Goal: Find specific page/section: Find specific page/section

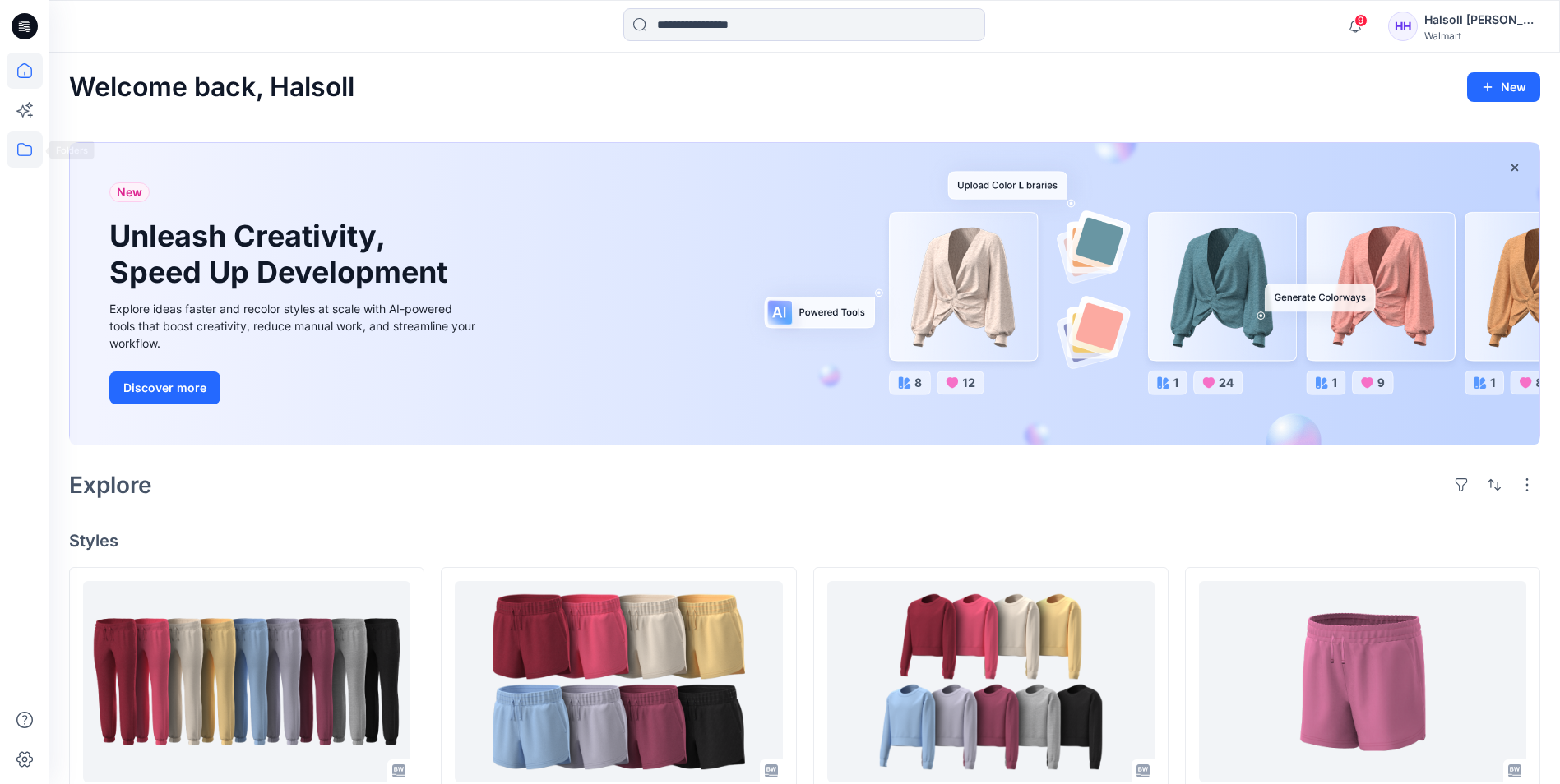
click at [18, 148] on icon at bounding box center [24, 149] width 36 height 36
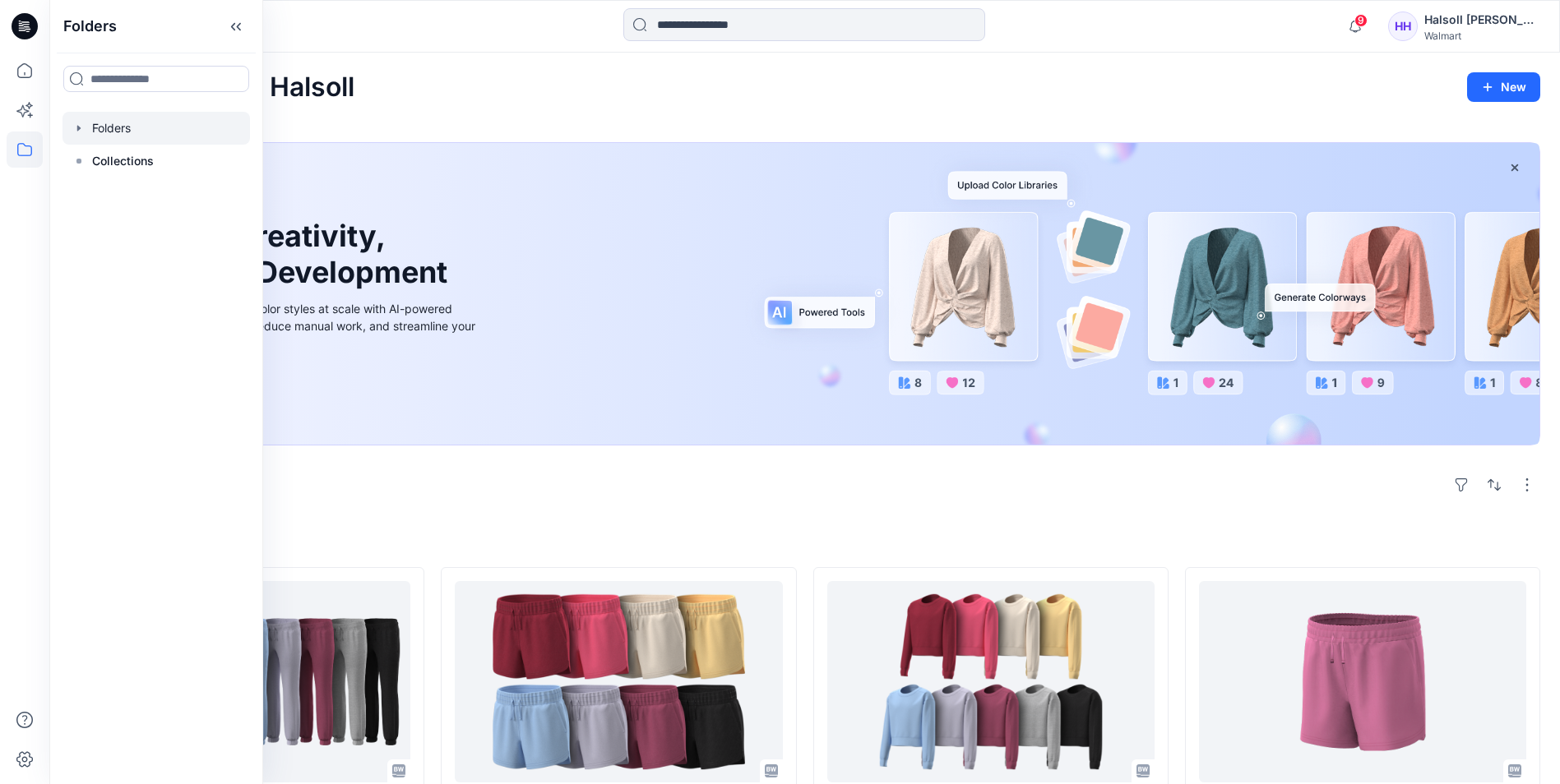
click at [120, 133] on div at bounding box center [156, 128] width 187 height 33
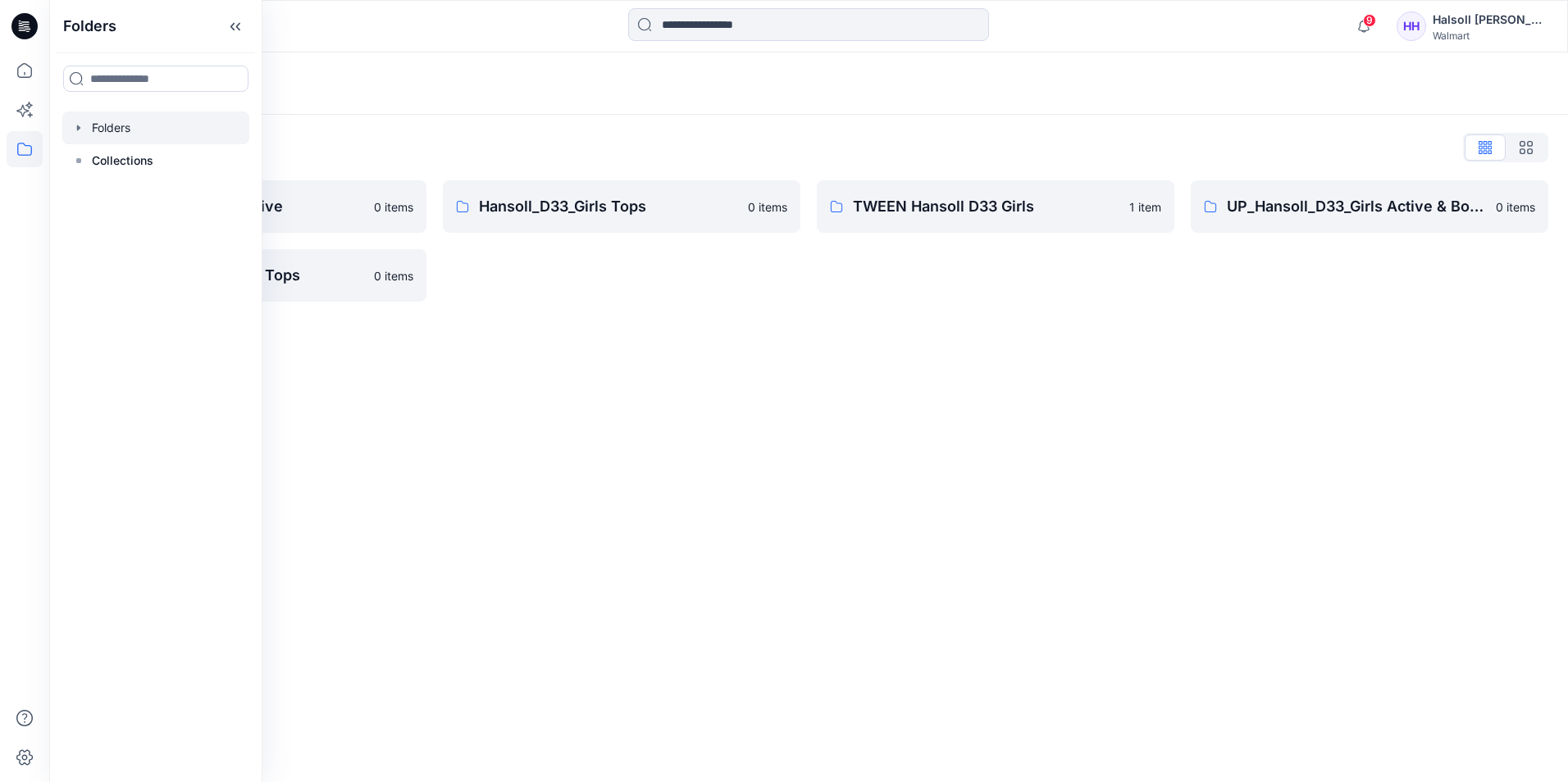
click at [776, 340] on div "Folders Folders List Hansoll_D33_Girls Active 0 items UP_Hansoll_D33_Girls Tops…" at bounding box center [809, 417] width 1519 height 729
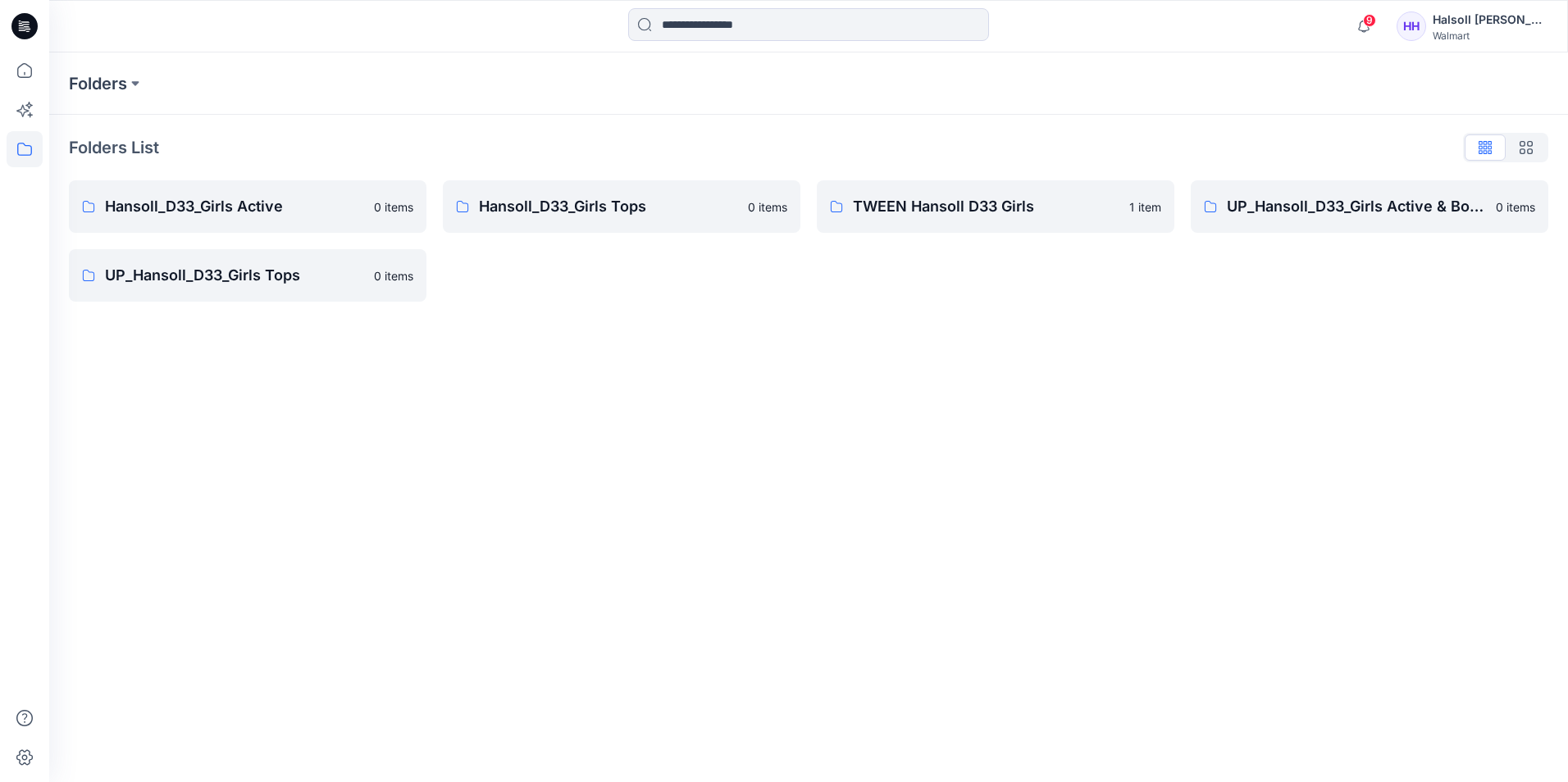
click at [884, 264] on div "TWEEN Hansoll D33 Girls 1 item" at bounding box center [995, 241] width 358 height 122
click at [255, 277] on p "UP_Hansoll_D33_Girls Tops" at bounding box center [234, 276] width 259 height 23
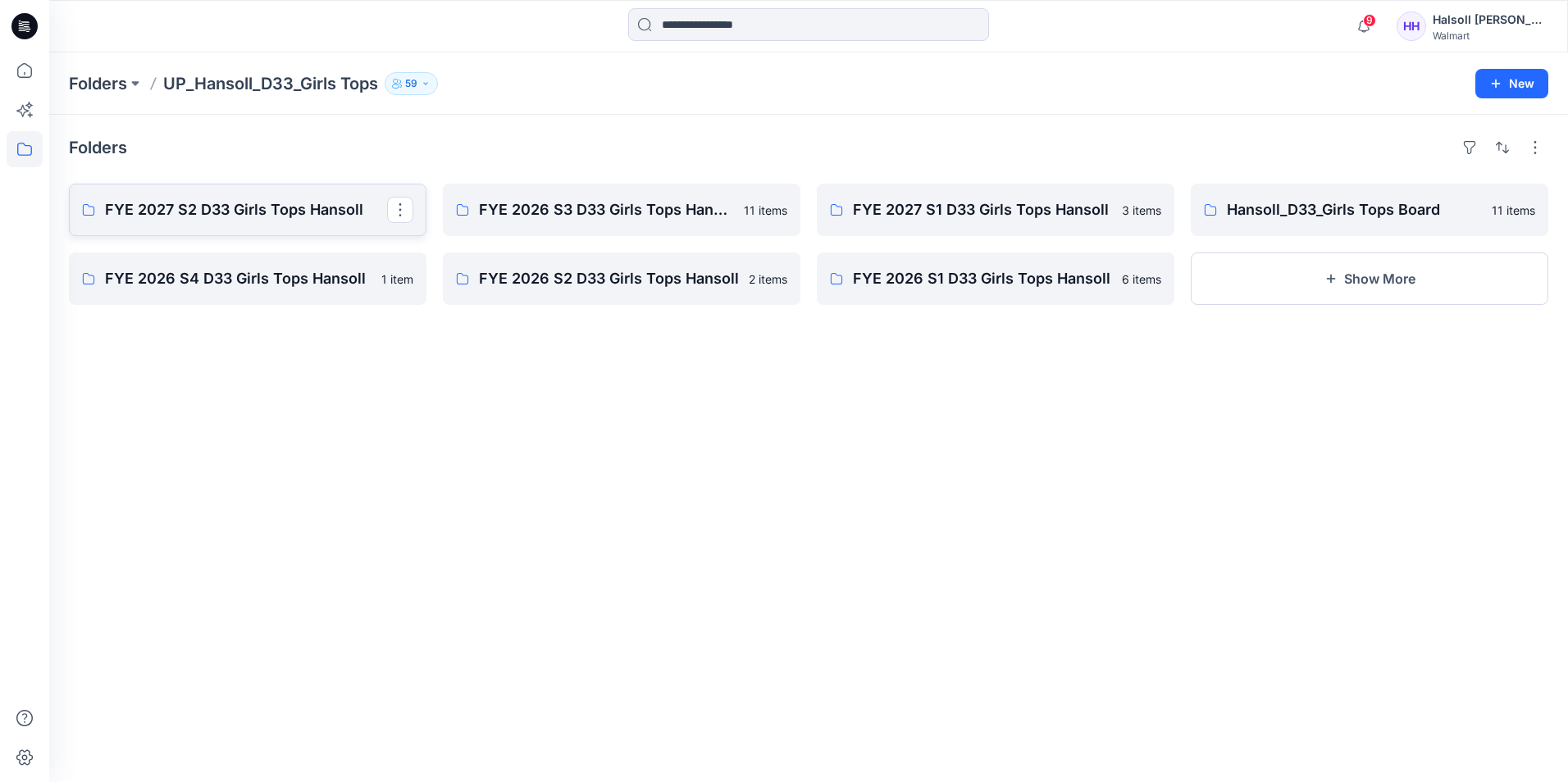
click at [314, 221] on link "FYE 2027 S2 D33 Girls Tops Hansoll" at bounding box center [248, 210] width 358 height 53
click at [1011, 213] on p "FYE 2027 S1 D33 Girls Tops Hansoll" at bounding box center [994, 210] width 282 height 23
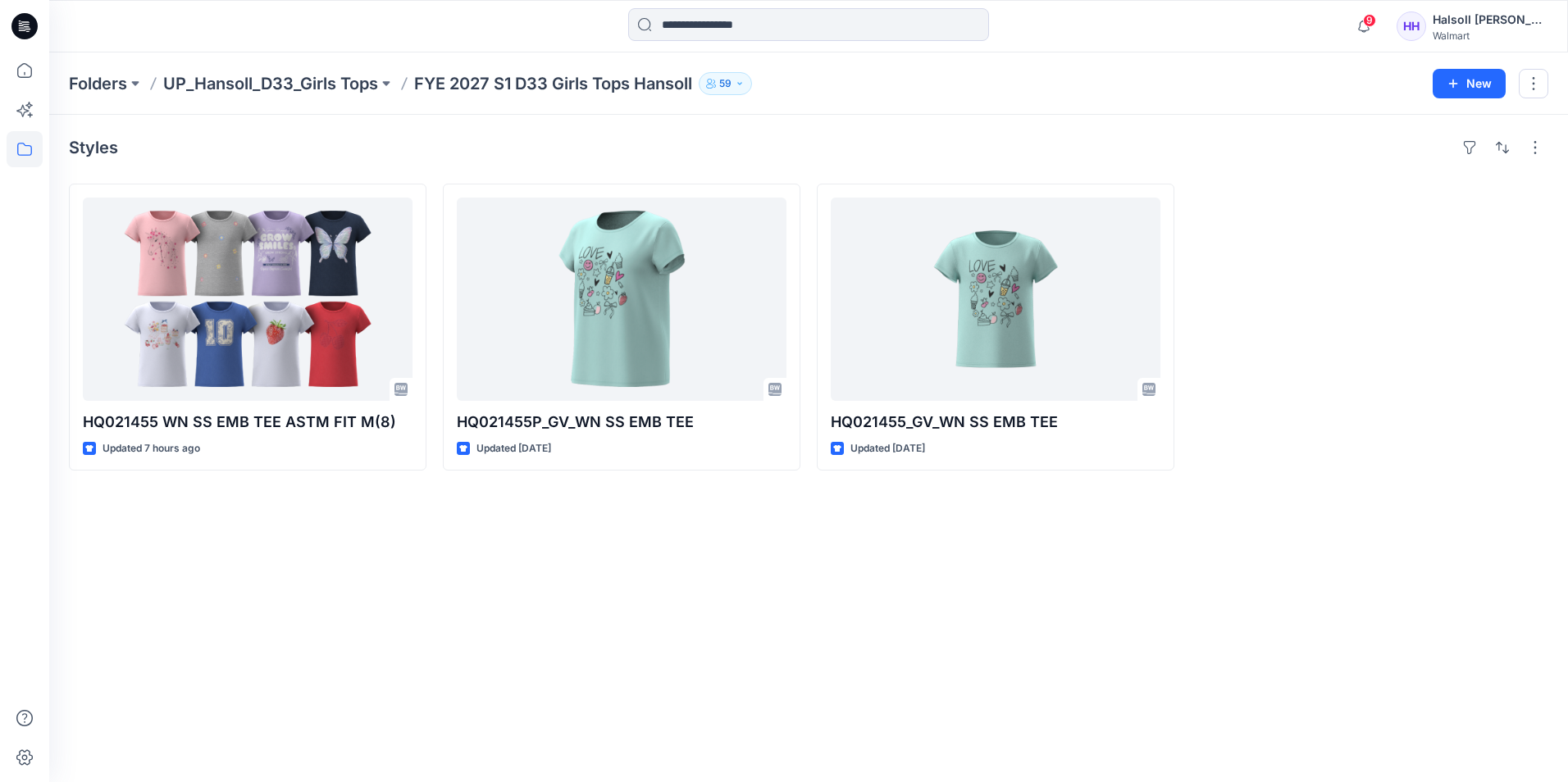
drag, startPoint x: 998, startPoint y: 756, endPoint x: 995, endPoint y: 713, distance: 43.1
click at [998, 756] on div "Styles HQ021455 WN SS EMB TEE ASTM FIT M(8) Updated 7 hours ago HQ021455P_GV_WN…" at bounding box center [809, 448] width 1519 height 668
click at [928, 284] on div at bounding box center [995, 299] width 329 height 203
click at [1479, 541] on div "Styles HQ021455 WN SS EMB TEE ASTM FIT M(8) Updated 7 hours ago HQ021455P_GV_WN…" at bounding box center [809, 448] width 1519 height 668
